Goal: Information Seeking & Learning: Learn about a topic

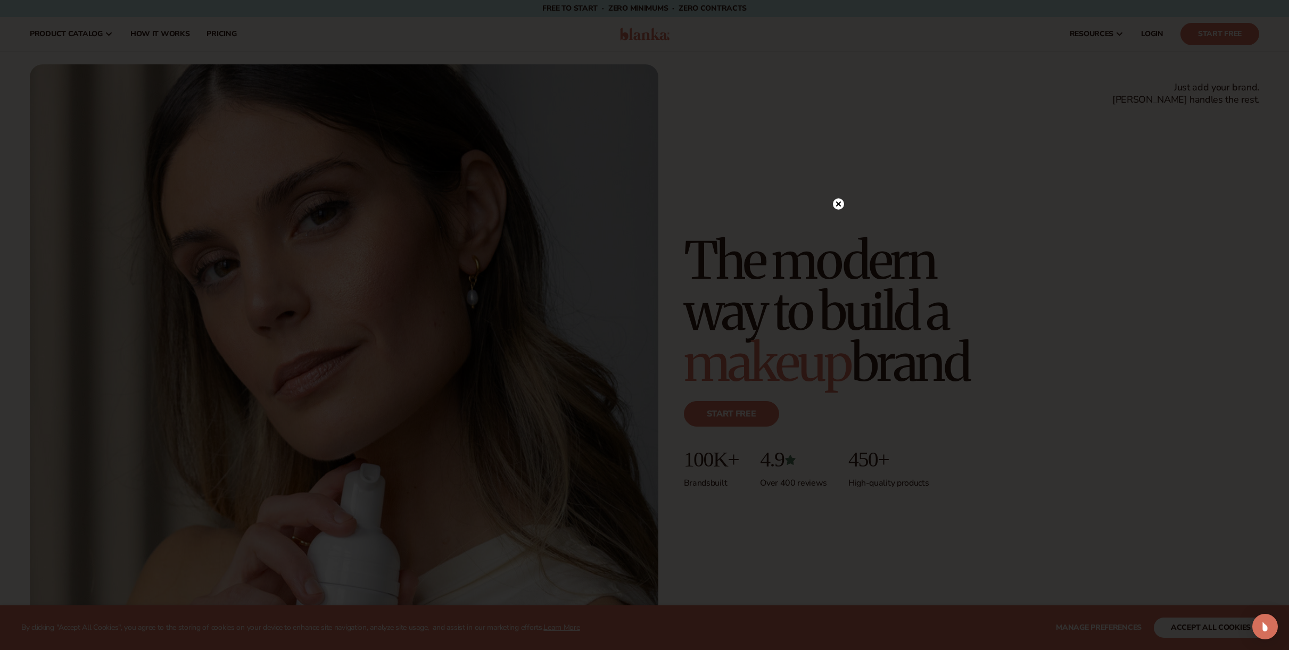
click at [839, 206] on circle at bounding box center [838, 203] width 11 height 11
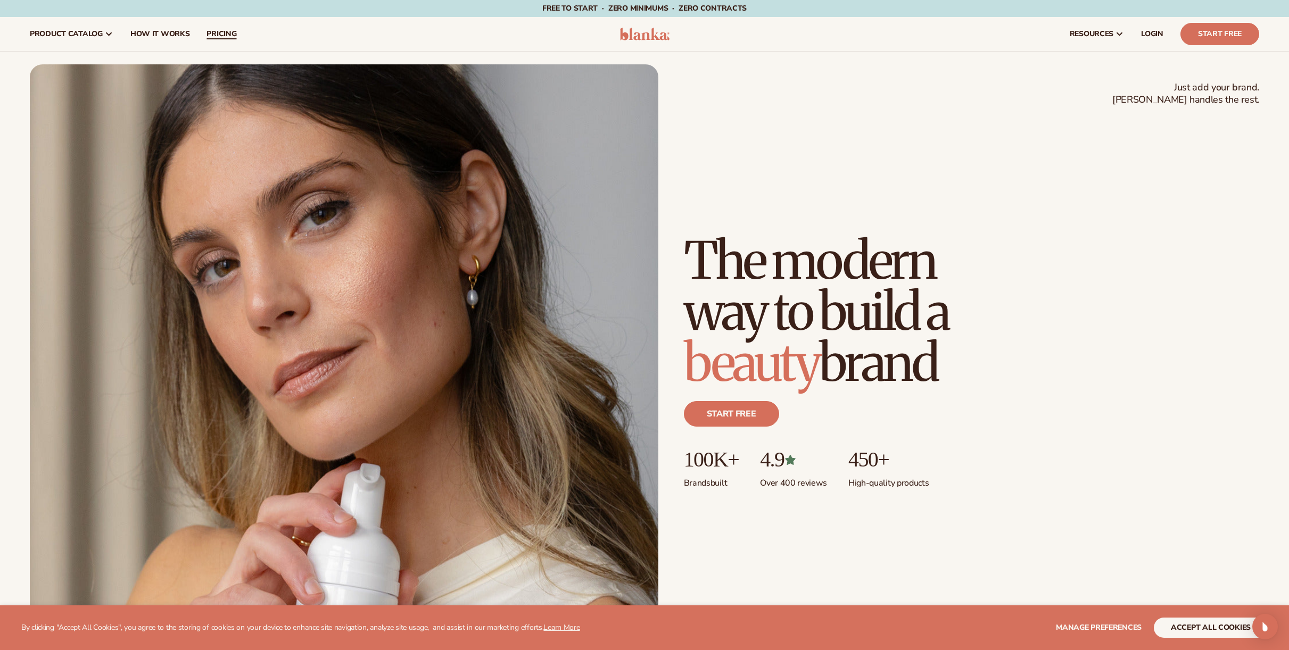
click at [227, 37] on span "pricing" at bounding box center [221, 34] width 30 height 9
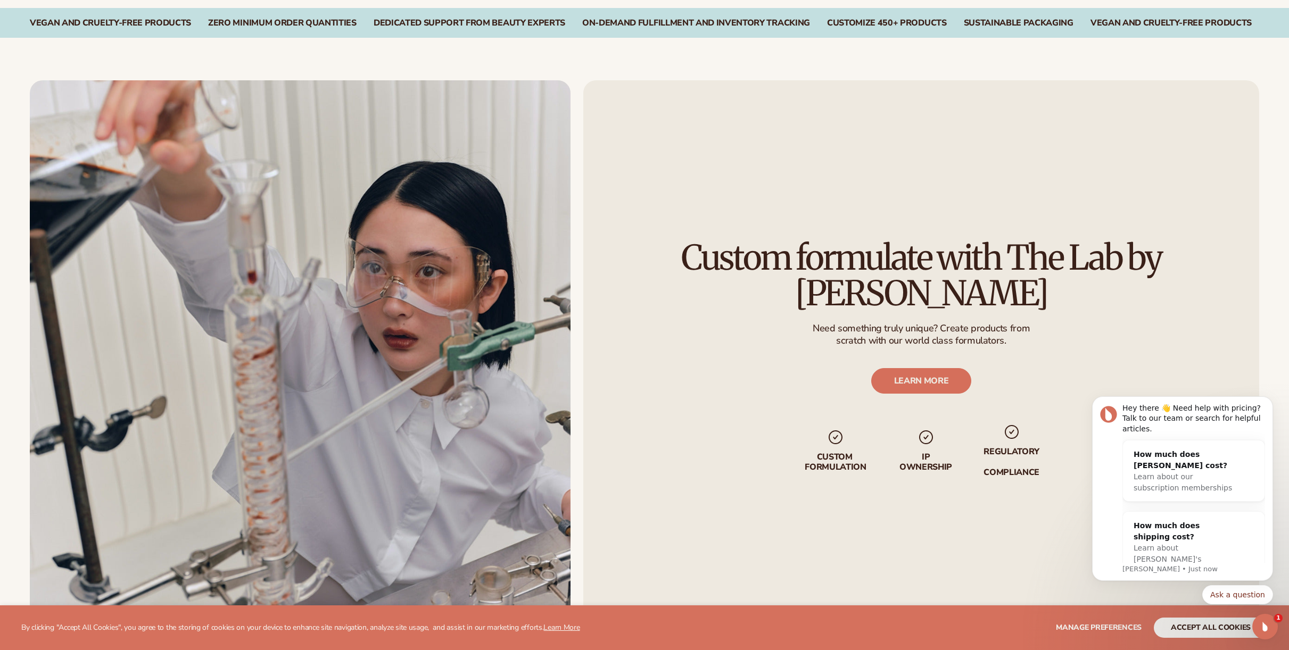
scroll to position [1289, 0]
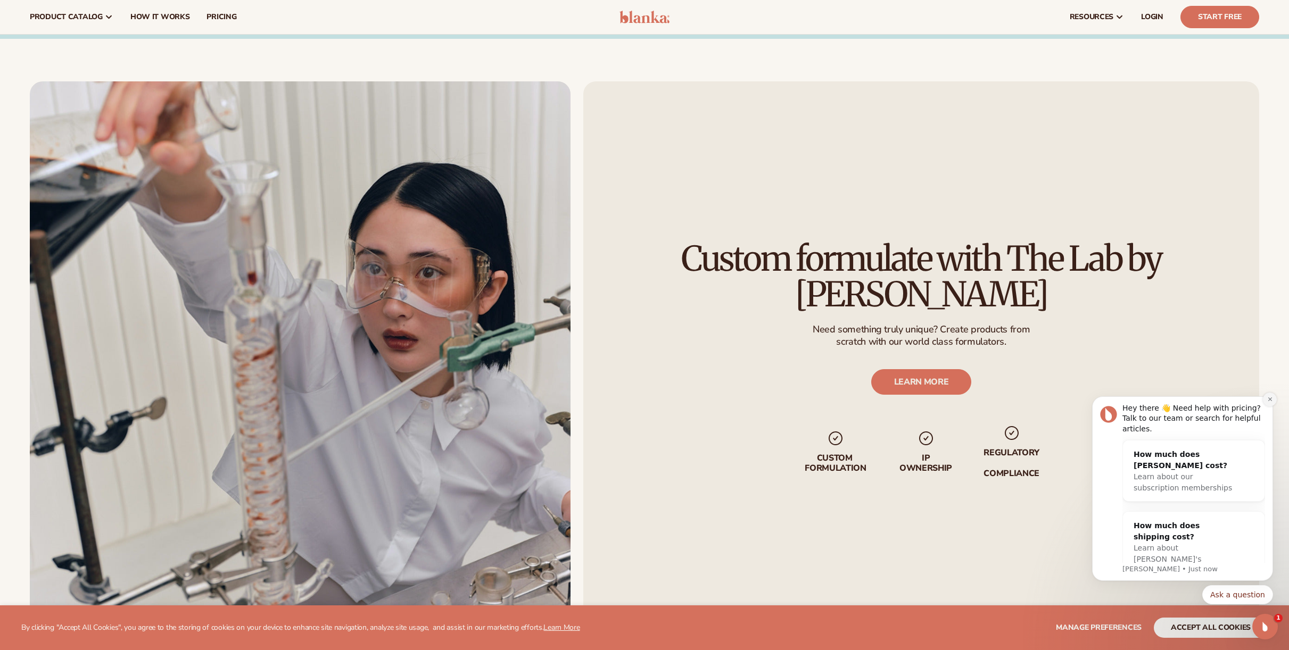
click at [1268, 401] on icon "Dismiss notification" at bounding box center [1270, 399] width 4 height 4
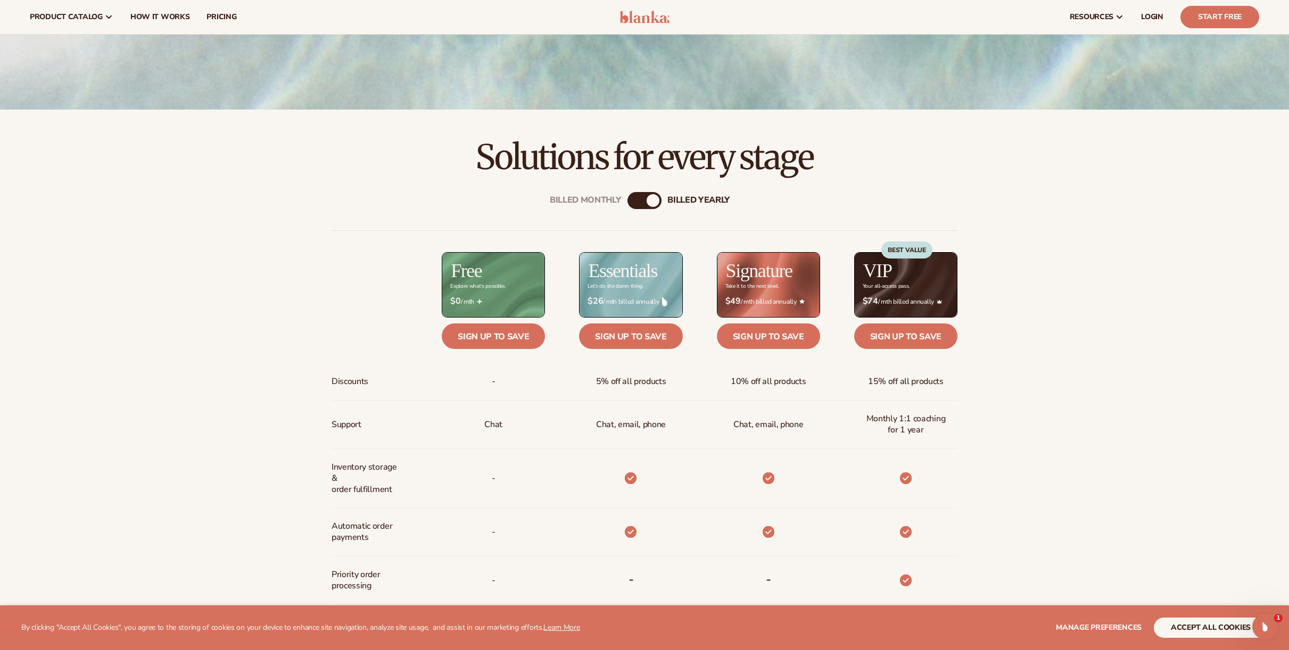
scroll to position [0, 0]
